Goal: Task Accomplishment & Management: Complete application form

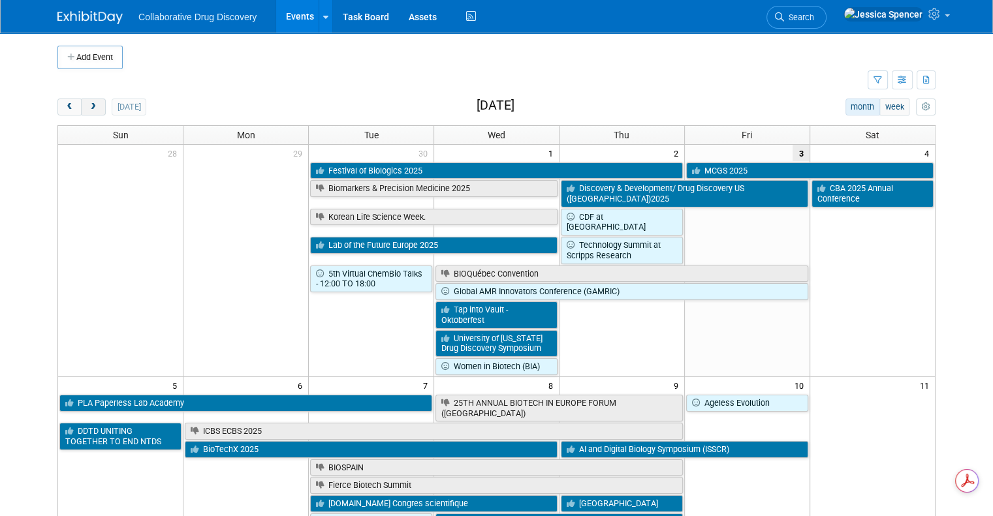
click at [86, 111] on button "next" at bounding box center [93, 107] width 24 height 17
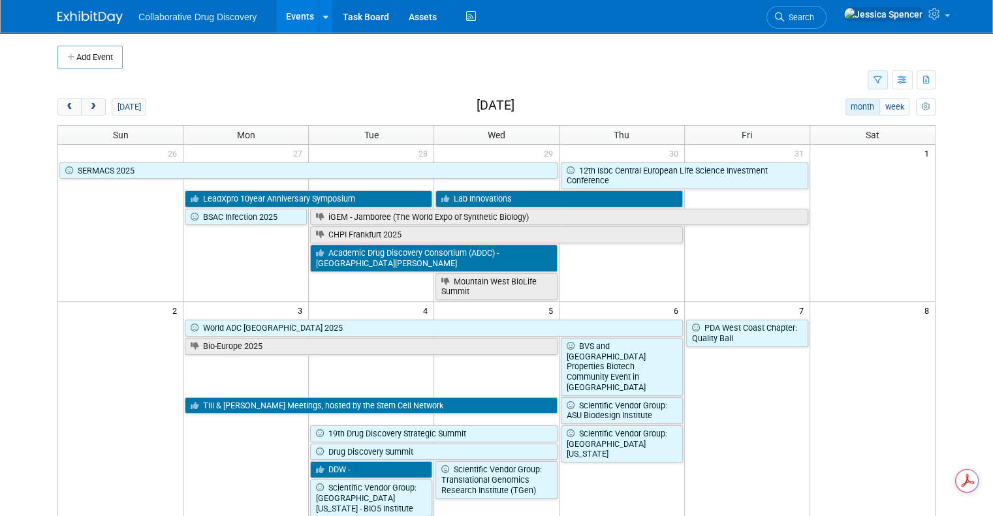
click at [887, 86] on button "button" at bounding box center [878, 80] width 20 height 19
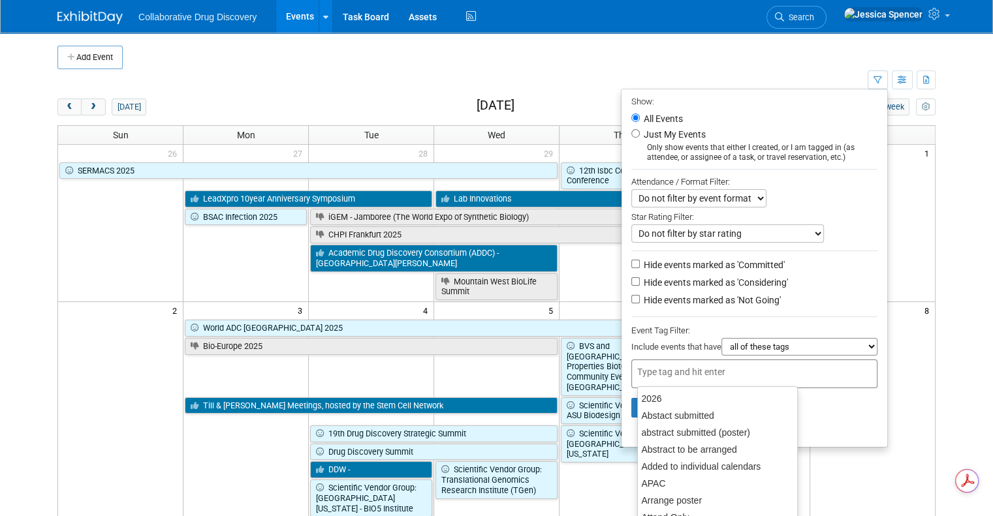
click at [760, 369] on div at bounding box center [754, 374] width 246 height 29
type input "can"
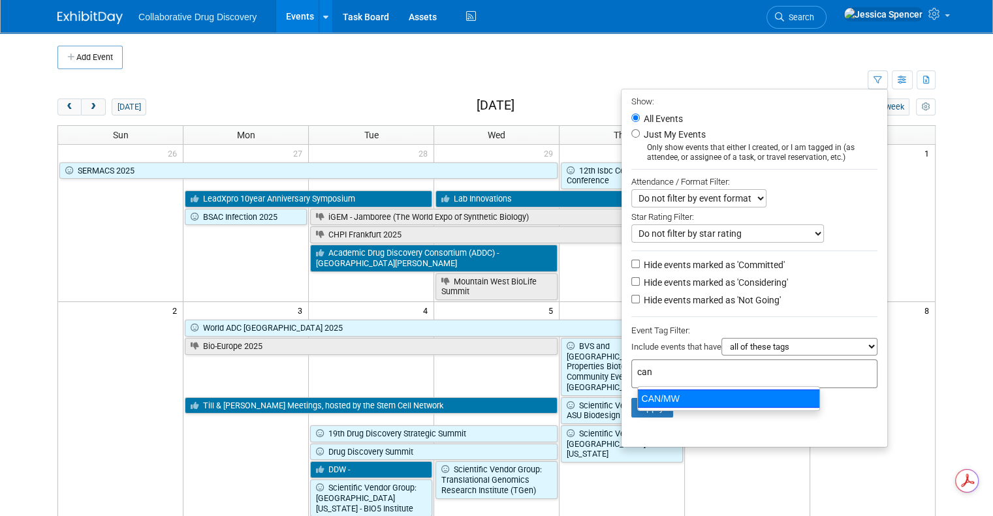
click at [726, 396] on div "CAN/MW" at bounding box center [728, 399] width 183 height 18
type input "CAN/MW"
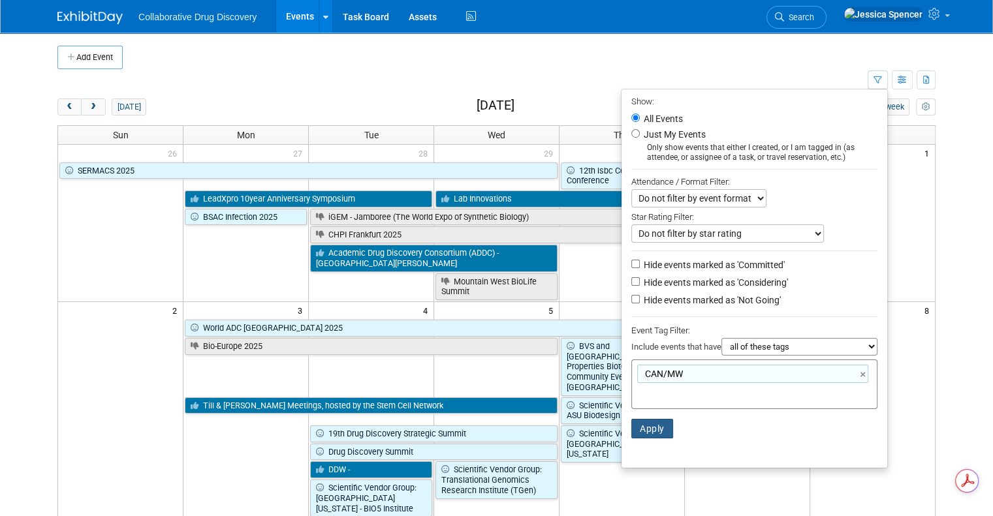
click at [665, 419] on button "Apply" at bounding box center [652, 429] width 42 height 20
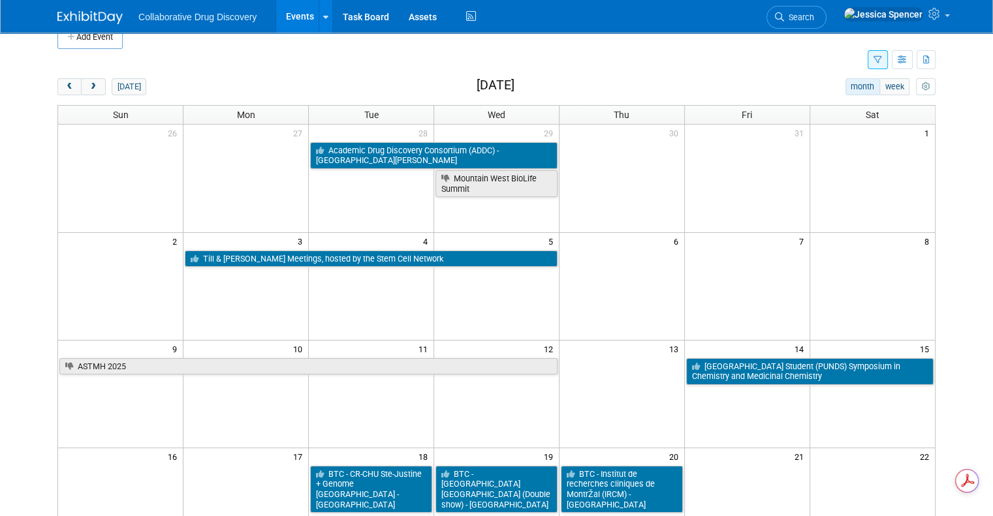
scroll to position [19, 0]
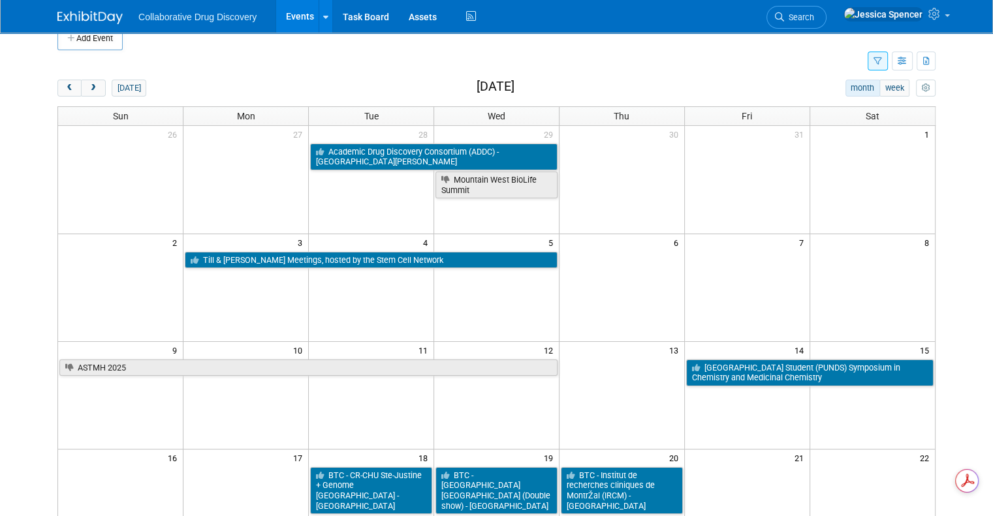
click at [68, 77] on div "Add Event New Event Duplicate Event Warning There is another event in your work…" at bounding box center [497, 407] width 898 height 786
click at [65, 86] on span "prev" at bounding box center [70, 88] width 10 height 8
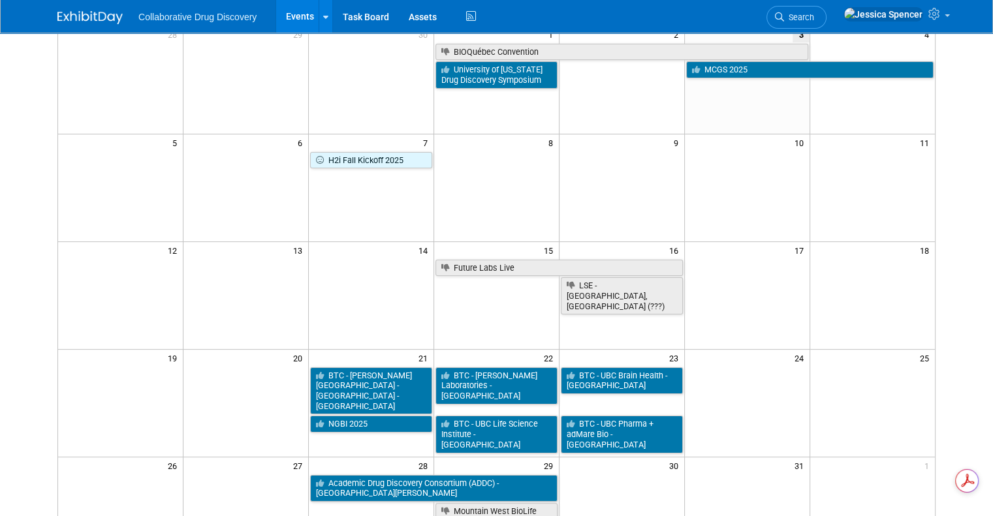
scroll to position [129, 0]
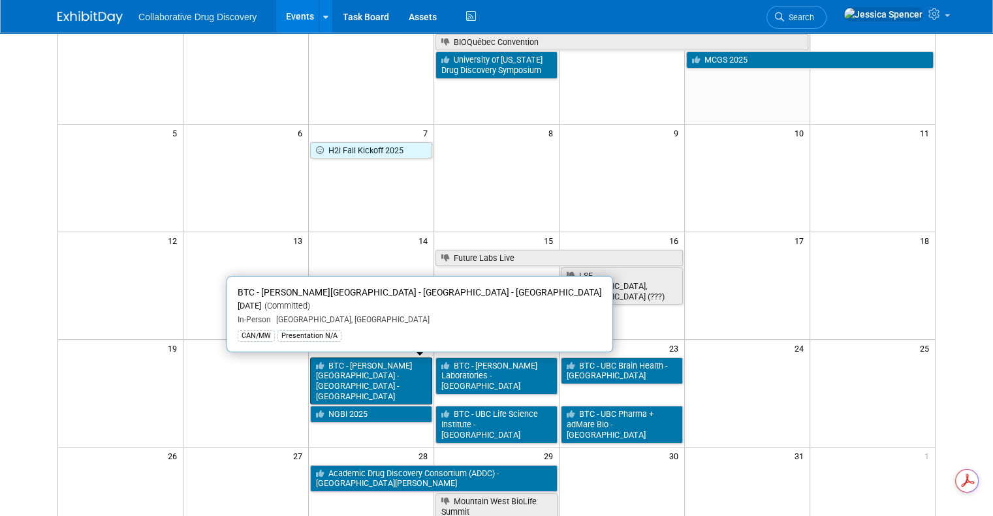
click at [362, 389] on link "BTC - [PERSON_NAME][GEOGRAPHIC_DATA] - [GEOGRAPHIC_DATA] - [GEOGRAPHIC_DATA]" at bounding box center [371, 382] width 122 height 48
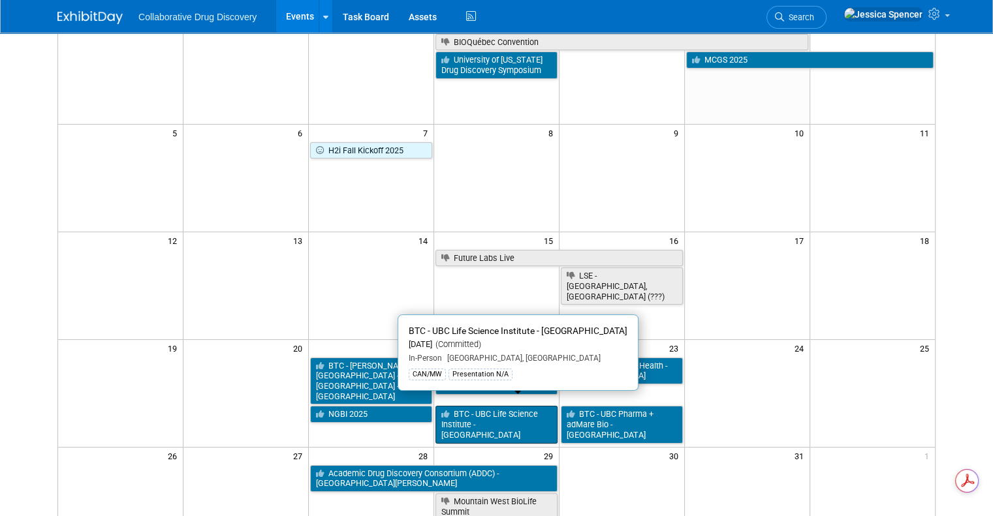
click at [496, 409] on link "BTC - UBC Life Science Institute - [GEOGRAPHIC_DATA]" at bounding box center [496, 424] width 122 height 37
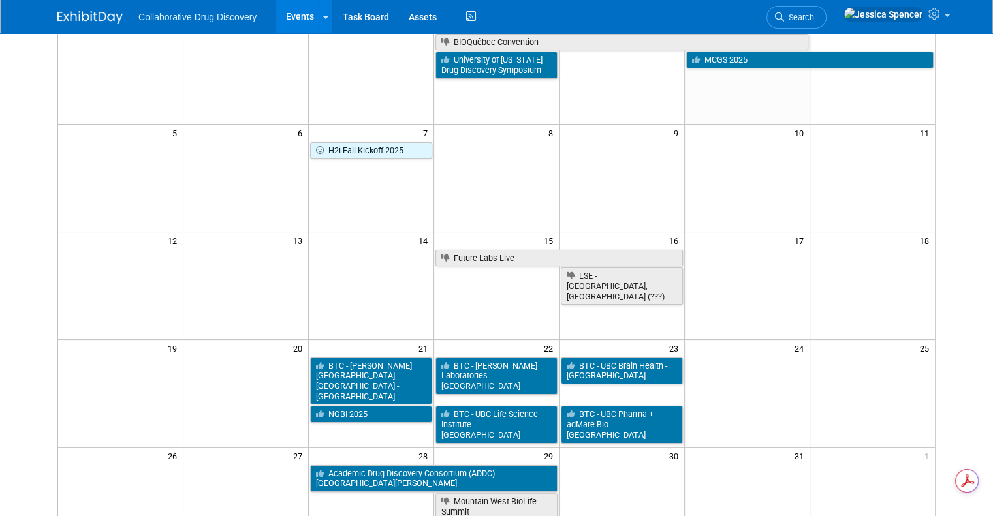
click at [518, 441] on td at bounding box center [496, 393] width 125 height 108
click at [514, 427] on td at bounding box center [496, 393] width 125 height 108
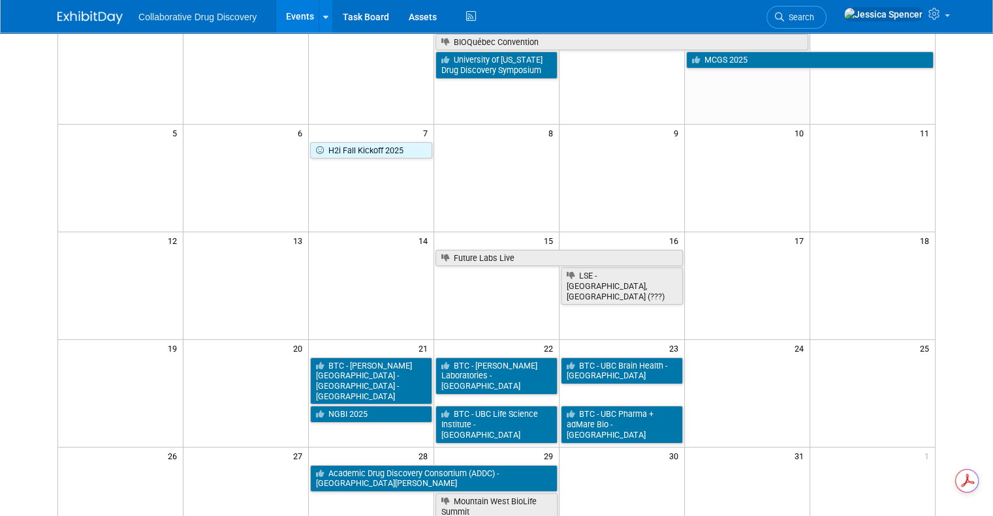
click at [514, 427] on td at bounding box center [496, 393] width 125 height 108
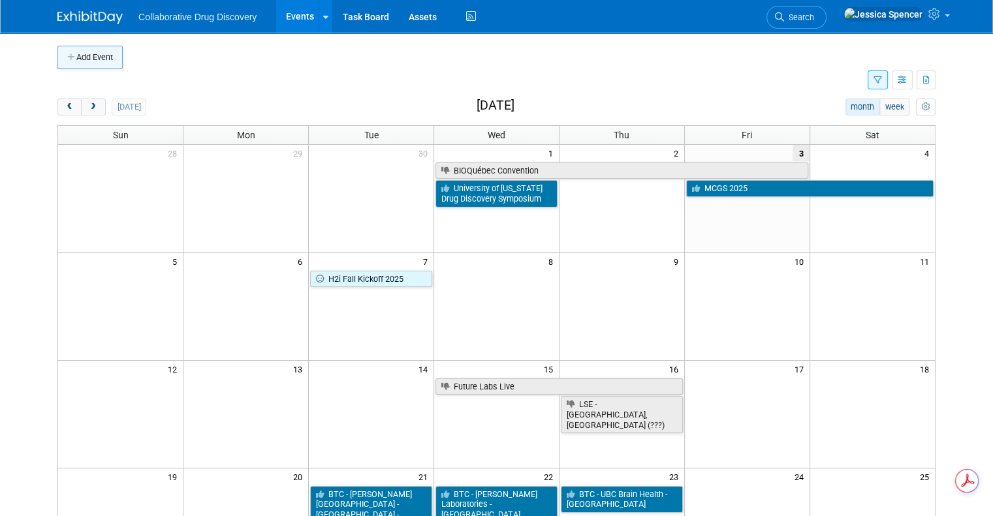
click at [84, 66] on button "Add Event" at bounding box center [89, 58] width 65 height 24
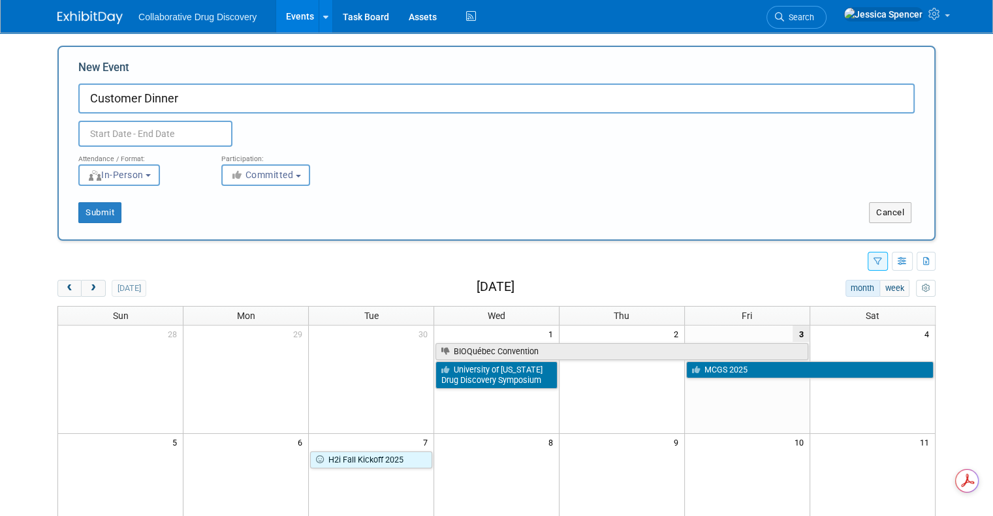
type input "Customer Dinner"
click at [158, 133] on input "text" at bounding box center [155, 134] width 154 height 26
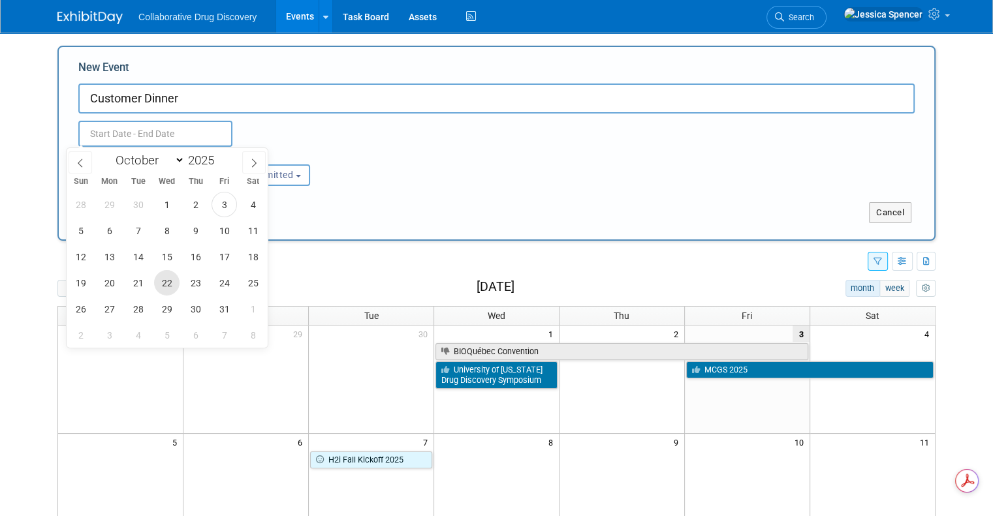
click at [169, 281] on span "22" at bounding box center [166, 282] width 25 height 25
type input "[DATE] to [DATE]"
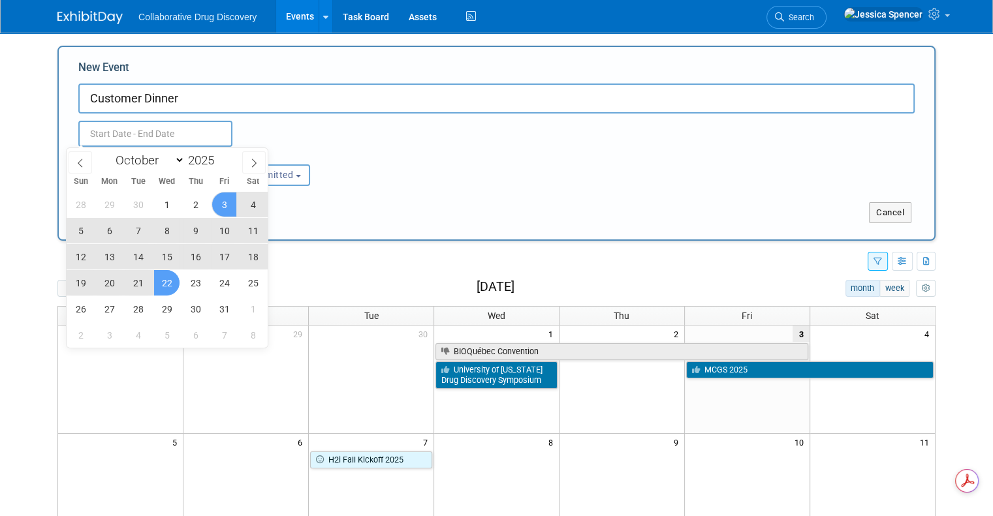
type input "[DATE] to [DATE]"
click at [361, 131] on div "[DATE] to [DATE] Duplicate Event Warning" at bounding box center [497, 130] width 856 height 33
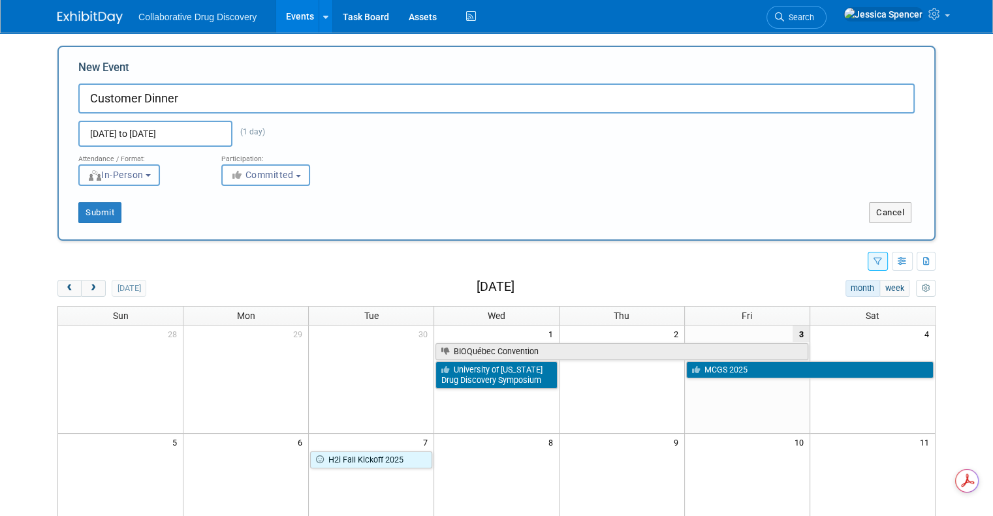
click at [141, 177] on button "In-Person" at bounding box center [119, 176] width 82 height 22
click at [907, 202] on button "Cancel" at bounding box center [890, 212] width 42 height 21
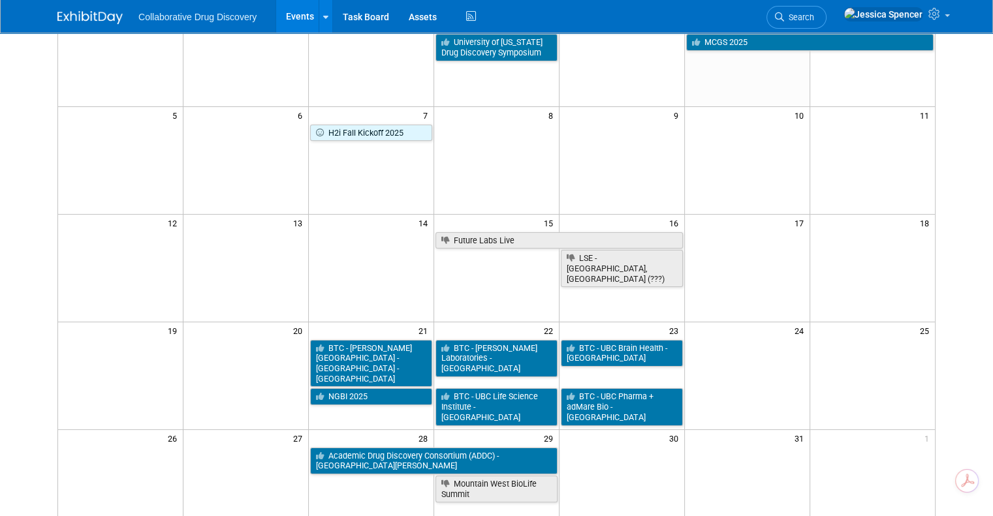
scroll to position [152, 0]
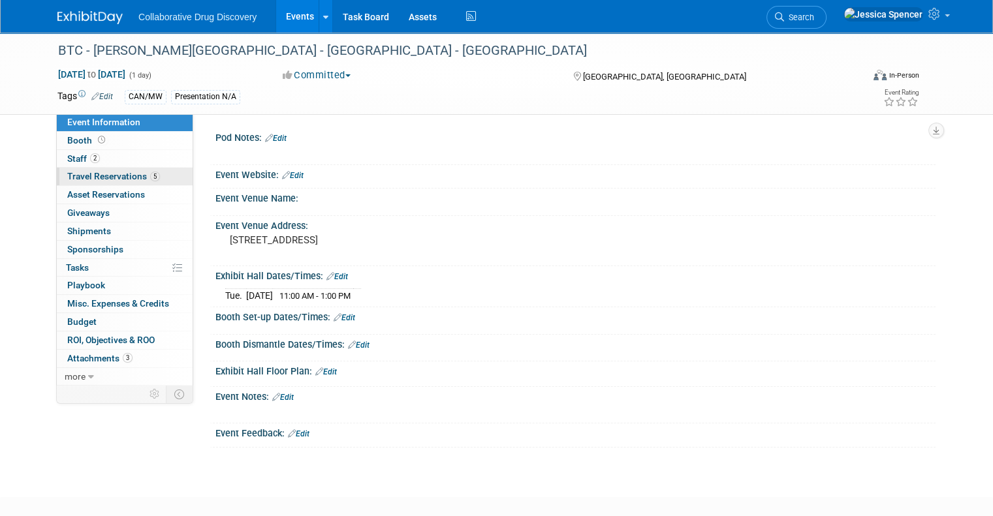
click at [93, 172] on span "Travel Reservations 5" at bounding box center [113, 176] width 93 height 10
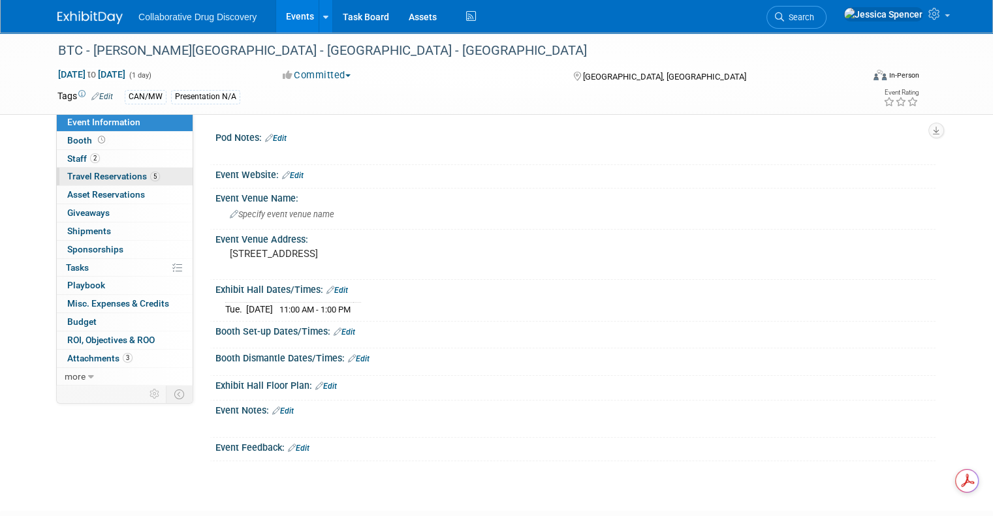
click at [106, 174] on span "Travel Reservations 5" at bounding box center [113, 176] width 93 height 10
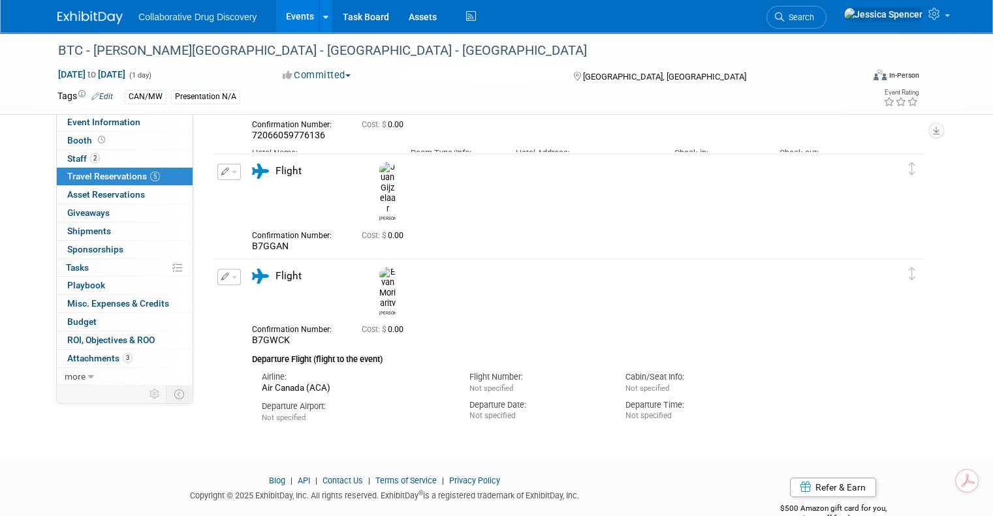
scroll to position [397, 0]
